Goal: Transaction & Acquisition: Purchase product/service

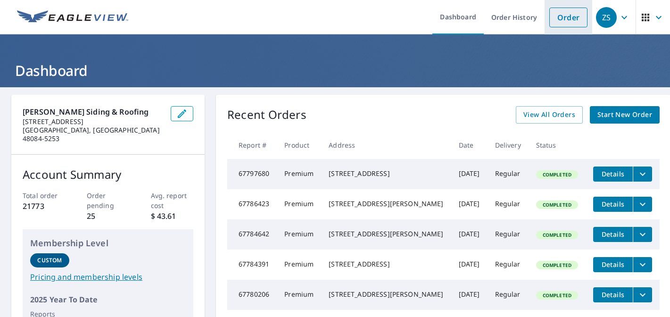
click at [564, 20] on link "Order" at bounding box center [568, 18] width 38 height 20
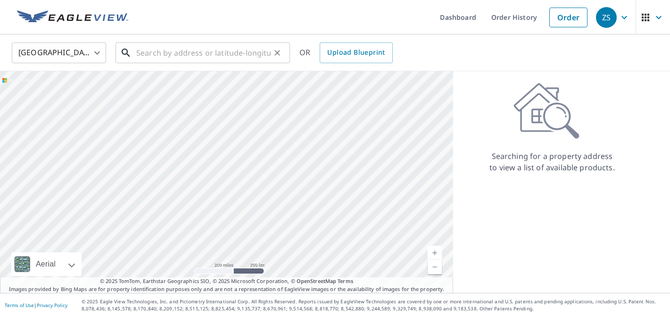
click at [162, 52] on input "text" at bounding box center [203, 53] width 134 height 26
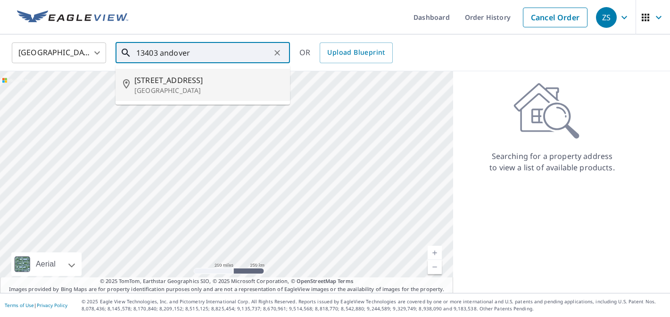
click at [168, 79] on span "[STREET_ADDRESS]" at bounding box center [208, 79] width 148 height 11
type input "[STREET_ADDRESS][PERSON_NAME]"
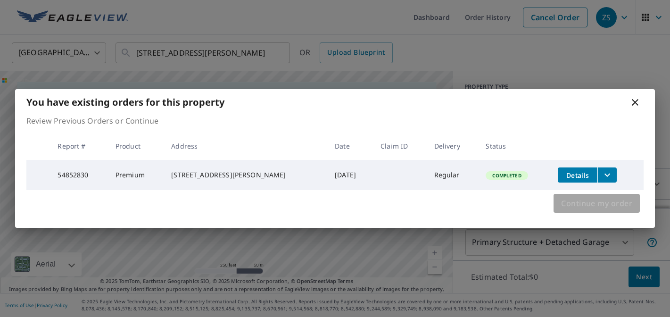
click at [614, 202] on span "Continue my order" at bounding box center [596, 203] width 71 height 13
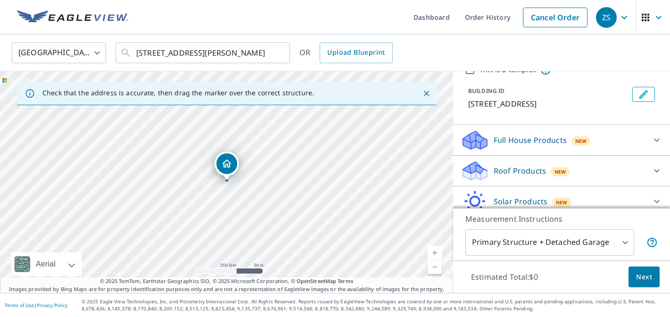
scroll to position [63, 0]
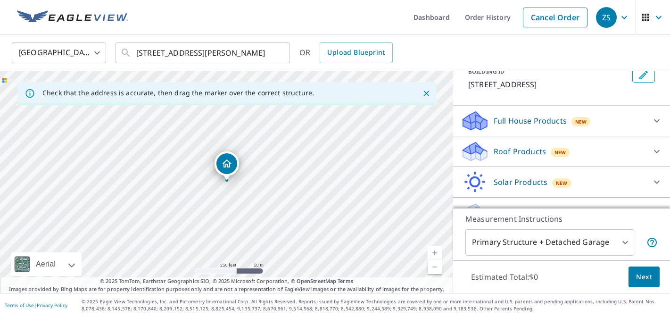
click at [521, 145] on div "Roof Products New" at bounding box center [552, 151] width 185 height 22
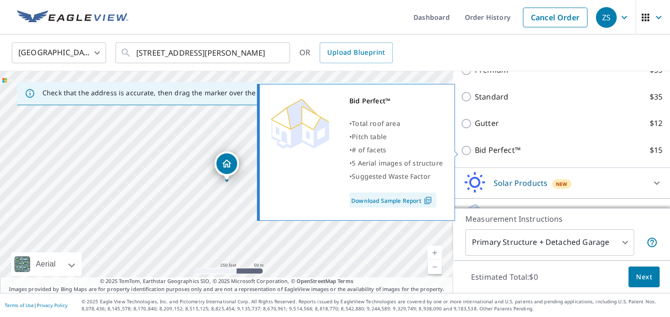
click at [499, 149] on p "Bid Perfect™" at bounding box center [498, 150] width 46 height 12
click at [475, 149] on input "Bid Perfect™ $15" at bounding box center [467, 150] width 14 height 11
checkbox input "true"
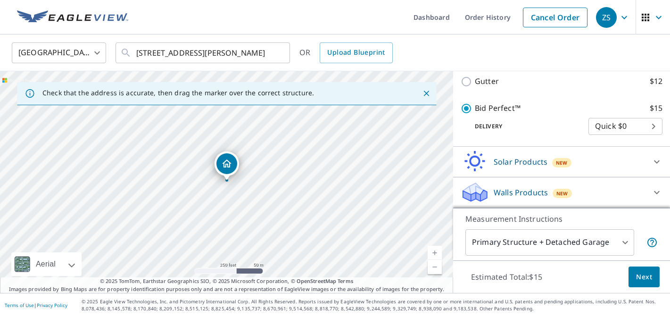
scroll to position [226, 0]
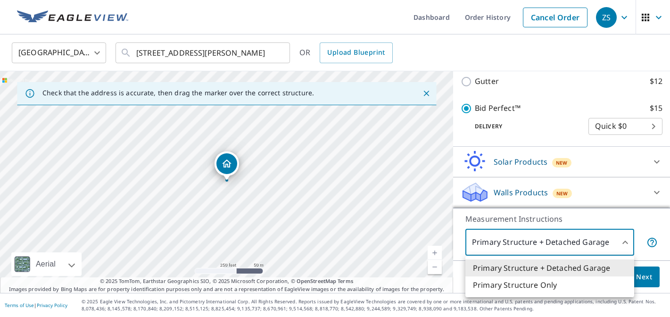
click at [520, 243] on body "ZS ZS Dashboard Order History Cancel Order ZS United States US ​ 13403 Andover …" at bounding box center [335, 158] width 670 height 317
click at [520, 243] on div at bounding box center [335, 158] width 670 height 317
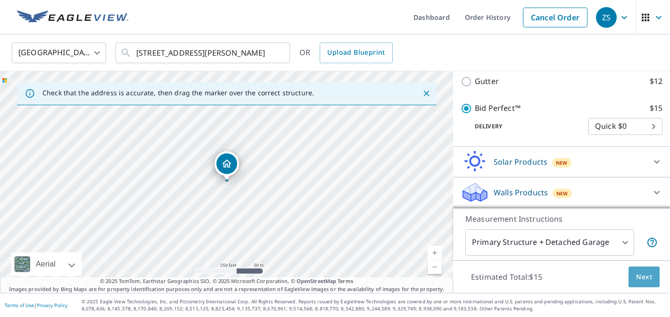
click at [641, 271] on span "Next" at bounding box center [644, 277] width 16 height 12
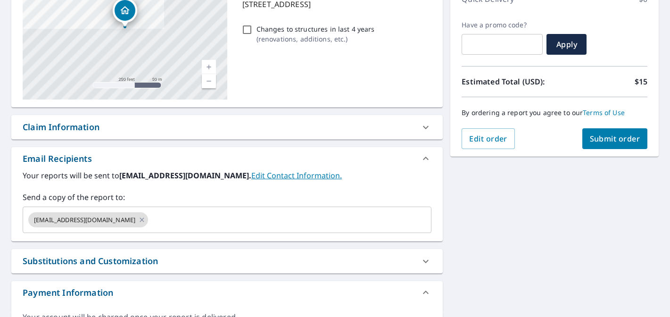
scroll to position [200, 0]
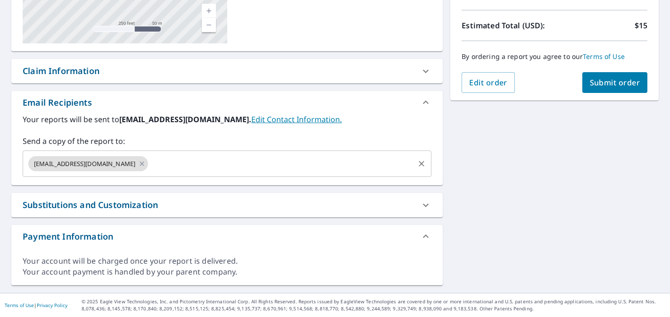
click at [223, 164] on input "text" at bounding box center [280, 164] width 263 height 18
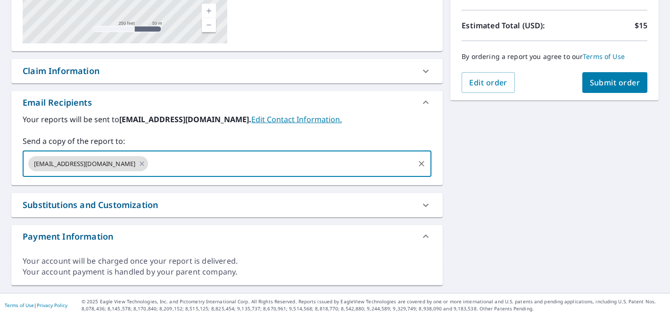
click at [420, 162] on icon "Clear" at bounding box center [421, 164] width 6 height 6
checkbox input "true"
type input "nathan@millssidingandroofing.com"
click at [493, 137] on div "13403 Andover Dr Plymouth, MI 48170 Aerial Road A standard road map Aerial A de…" at bounding box center [335, 90] width 670 height 406
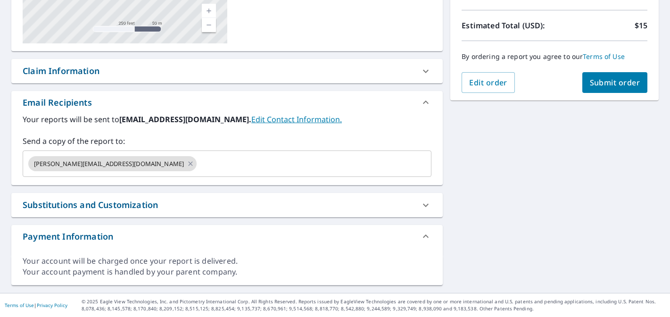
click at [623, 83] on span "Submit order" at bounding box center [615, 82] width 50 height 10
checkbox input "true"
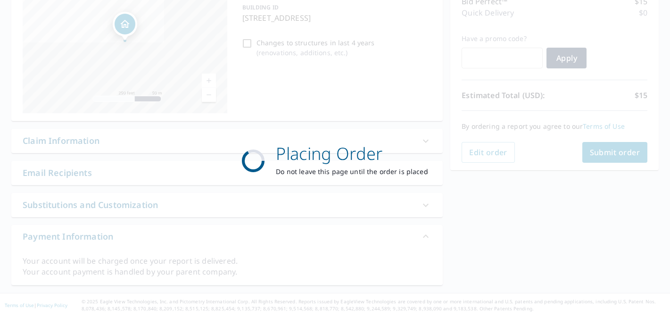
scroll to position [131, 0]
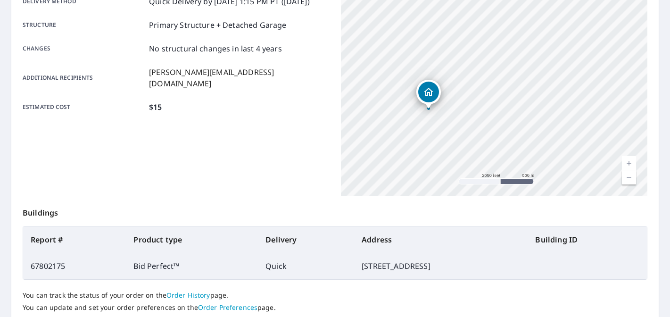
scroll to position [238, 0]
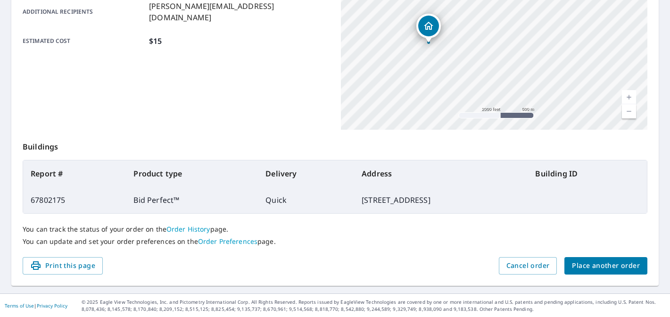
click at [588, 267] on span "Place another order" at bounding box center [606, 266] width 68 height 12
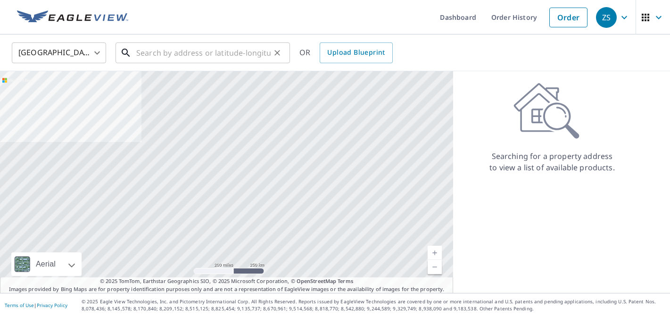
click at [187, 54] on input "text" at bounding box center [203, 53] width 134 height 26
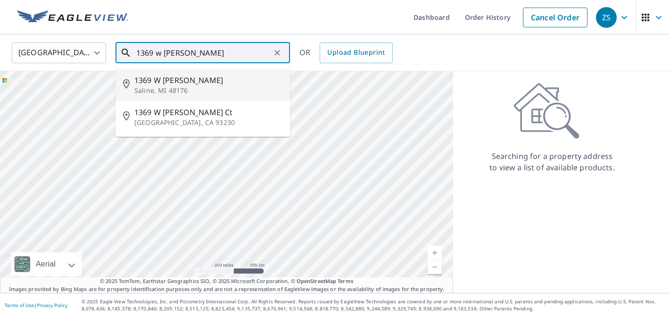
click at [183, 86] on p "Saline, MI 48176" at bounding box center [208, 90] width 148 height 9
type input "1369 W Willis Rd Saline, MI 48176"
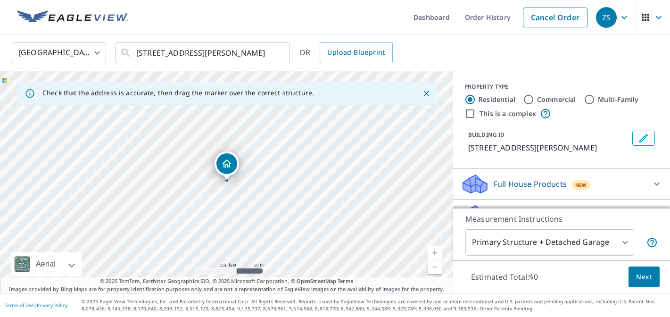
click at [524, 241] on body "ZS ZS Dashboard Order History Cancel Order ZS United States US ​ 1369 W Willis …" at bounding box center [335, 158] width 670 height 317
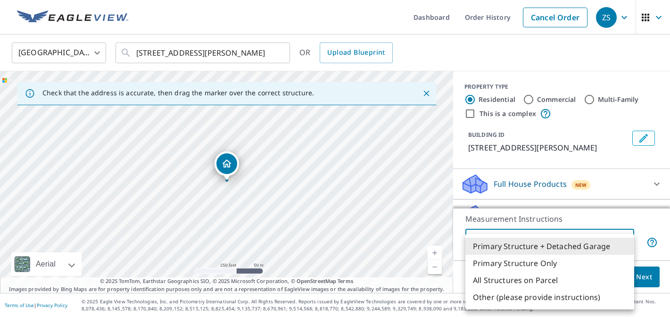
click at [514, 279] on li "All Structures on Parcel" at bounding box center [549, 279] width 169 height 17
type input "3"
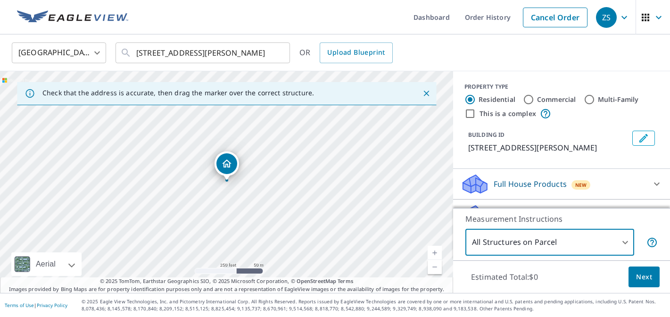
click at [495, 155] on div "BUILDING ID 1369 W Willis Rd, Saline, MI, 48176" at bounding box center [561, 142] width 194 height 30
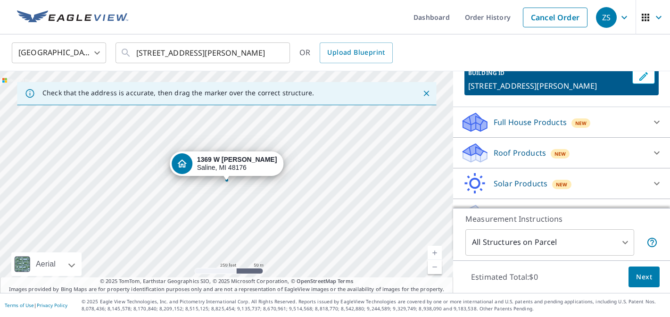
scroll to position [63, 0]
click at [505, 146] on p "Roof Products" at bounding box center [519, 151] width 52 height 11
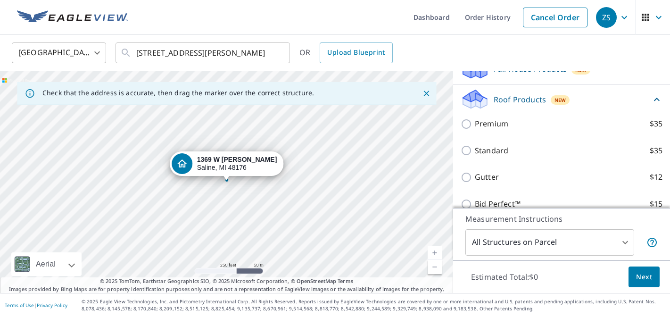
scroll to position [145, 0]
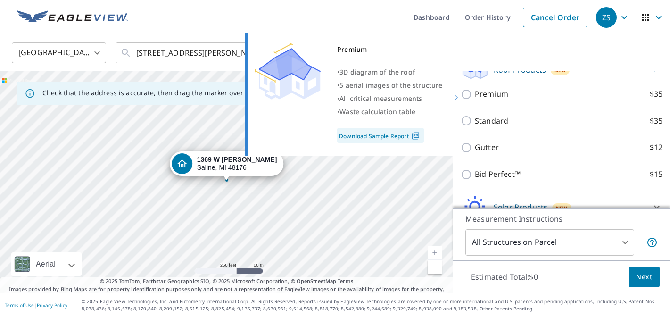
click at [489, 94] on p "Premium" at bounding box center [491, 94] width 33 height 12
click at [475, 94] on input "Premium $35" at bounding box center [467, 94] width 14 height 11
checkbox input "true"
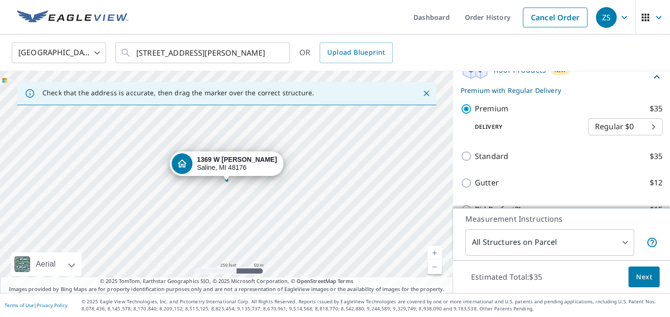
scroll to position [226, 0]
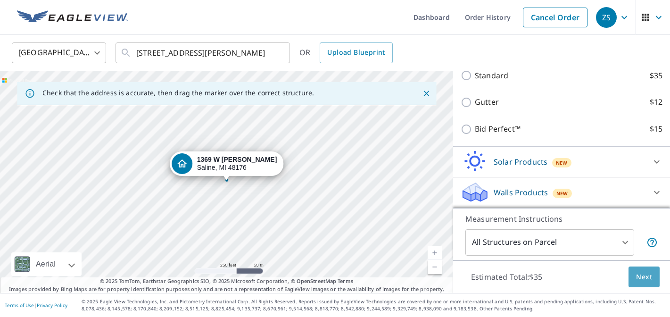
click at [640, 277] on span "Next" at bounding box center [644, 277] width 16 height 12
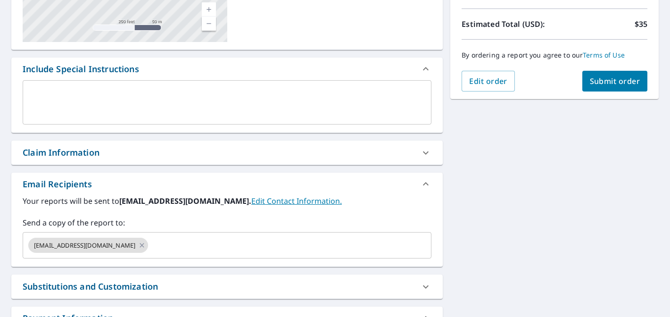
scroll to position [249, 0]
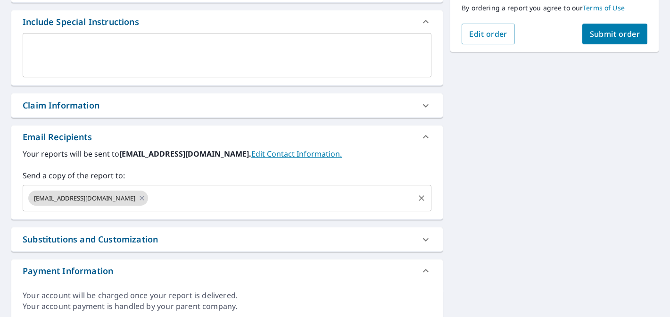
click at [283, 193] on input "text" at bounding box center [280, 198] width 263 height 18
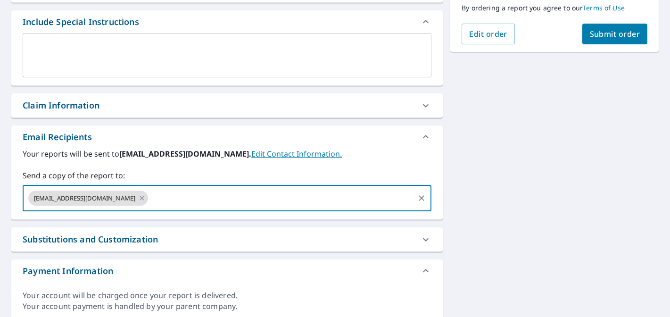
click at [420, 199] on icon "Clear" at bounding box center [421, 198] width 6 height 6
checkbox input "true"
type input "nathan@millssidingandroofing.com"
click at [462, 150] on div "1369 W Willis Rd Saline, MI 48176 Aerial Road A standard road map Aerial A deta…" at bounding box center [335, 82] width 670 height 489
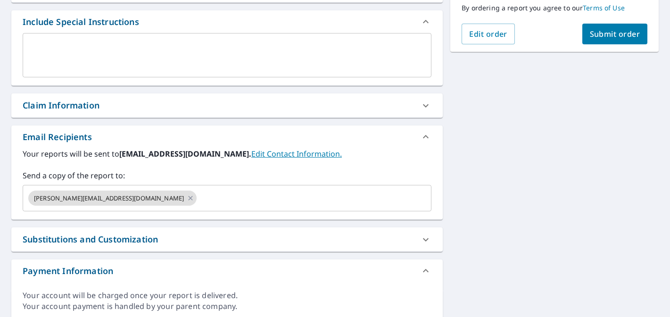
scroll to position [0, 0]
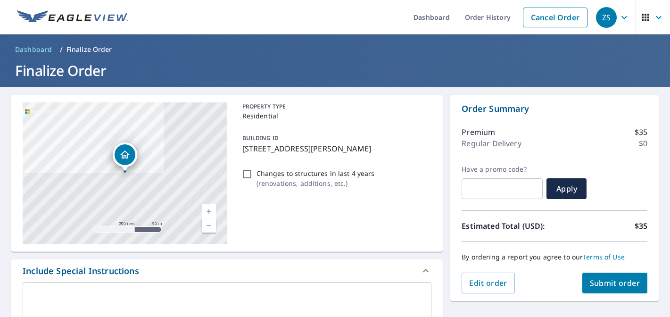
click at [609, 277] on button "Submit order" at bounding box center [615, 282] width 66 height 21
checkbox input "true"
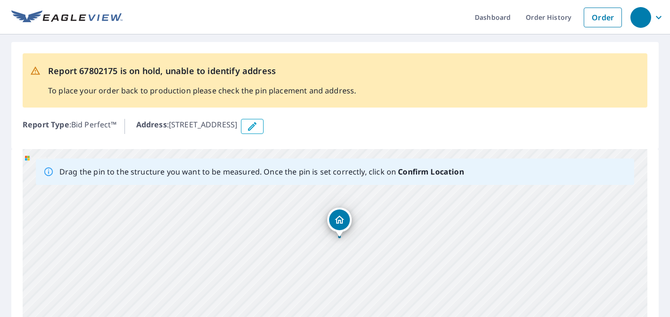
drag, startPoint x: 404, startPoint y: 260, endPoint x: 410, endPoint y: 200, distance: 60.1
click at [410, 200] on div "[STREET_ADDRESS][PERSON_NAME]" at bounding box center [335, 296] width 624 height 295
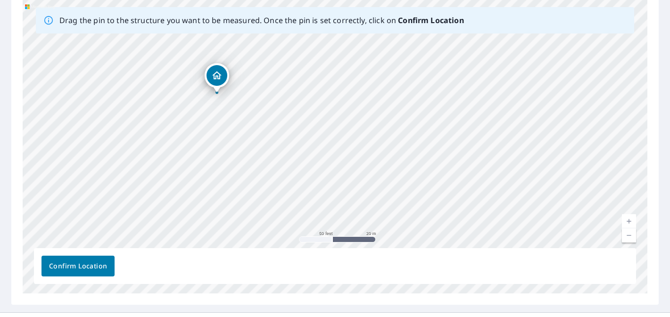
scroll to position [171, 0]
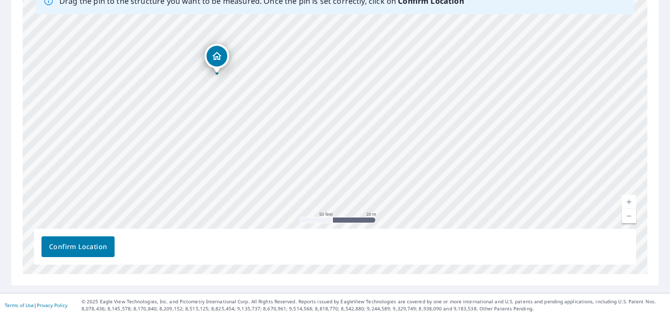
click at [81, 246] on span "Confirm Location" at bounding box center [78, 247] width 58 height 12
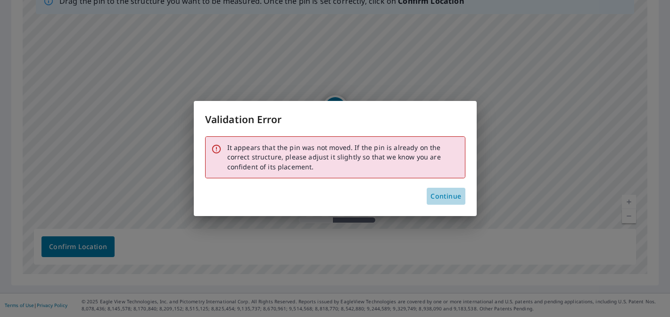
click at [445, 194] on span "Continue" at bounding box center [445, 196] width 31 height 12
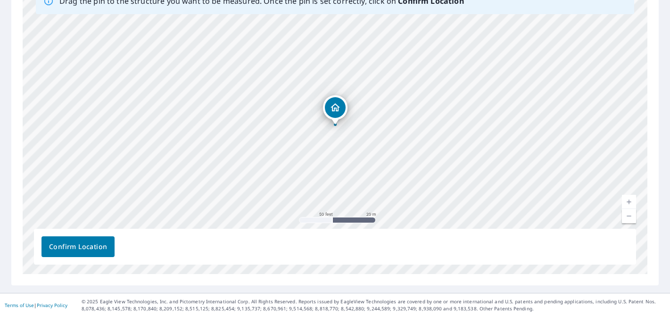
click at [74, 247] on span "Confirm Location" at bounding box center [78, 247] width 58 height 12
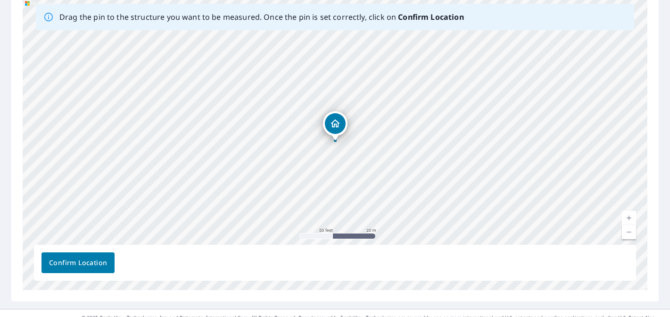
scroll to position [195, 0]
